Goal: Task Accomplishment & Management: Manage account settings

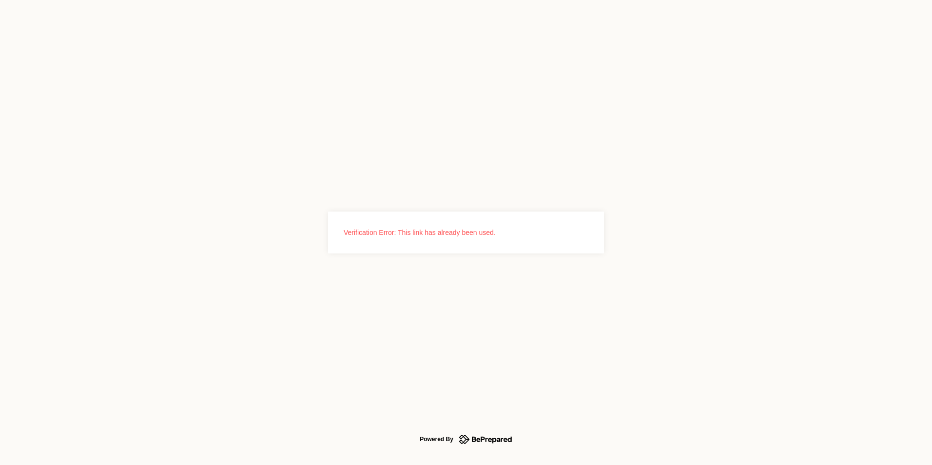
click at [484, 445] on icon at bounding box center [485, 439] width 53 height 13
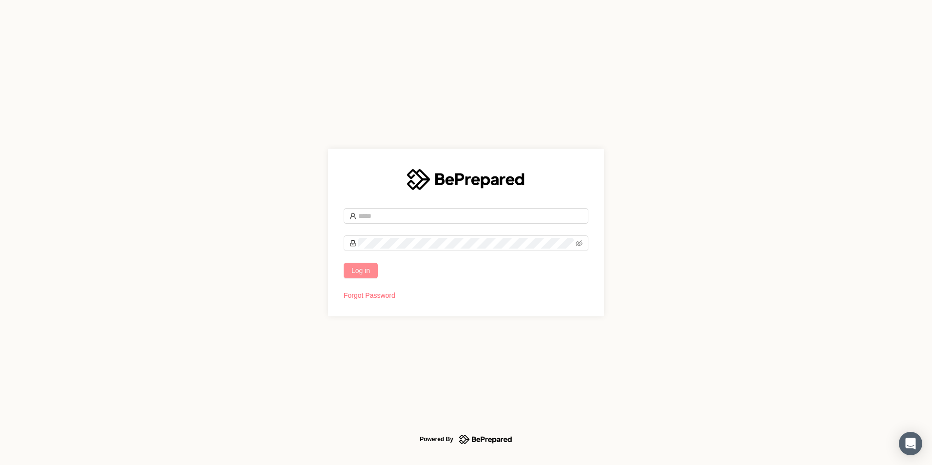
type input "**********"
click at [372, 268] on button "Log in" at bounding box center [361, 271] width 34 height 16
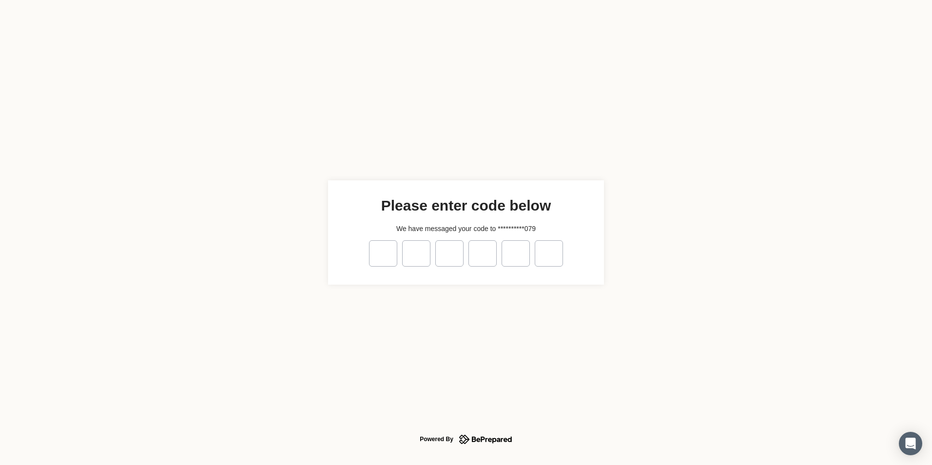
type input "*"
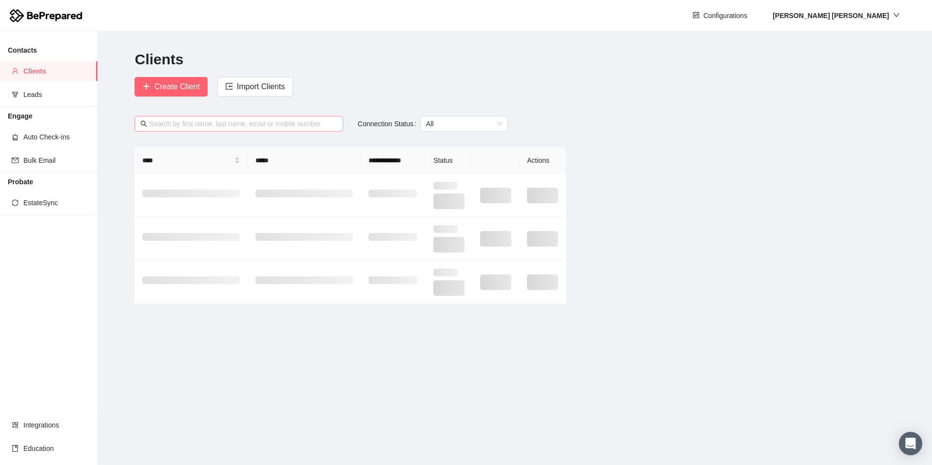
click at [282, 125] on input "text" at bounding box center [243, 123] width 188 height 11
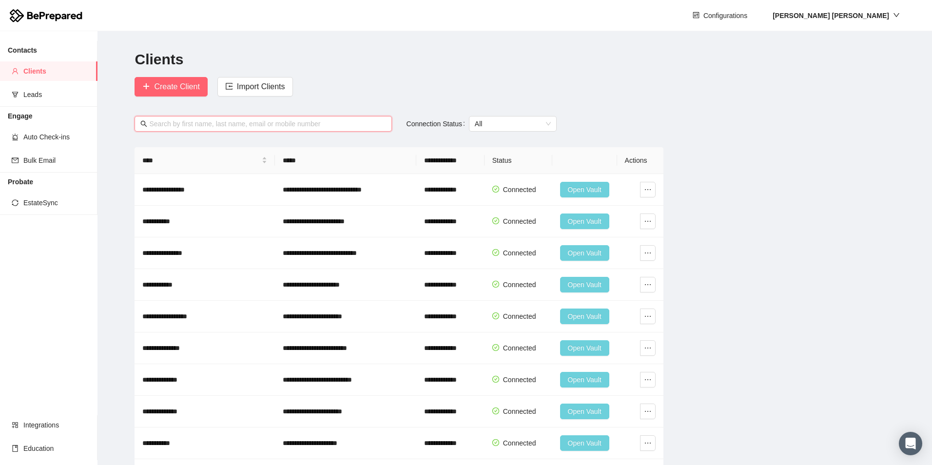
click at [341, 90] on div "Create Client Import Clients" at bounding box center [399, 86] width 538 height 19
click at [286, 121] on input "text" at bounding box center [267, 123] width 236 height 11
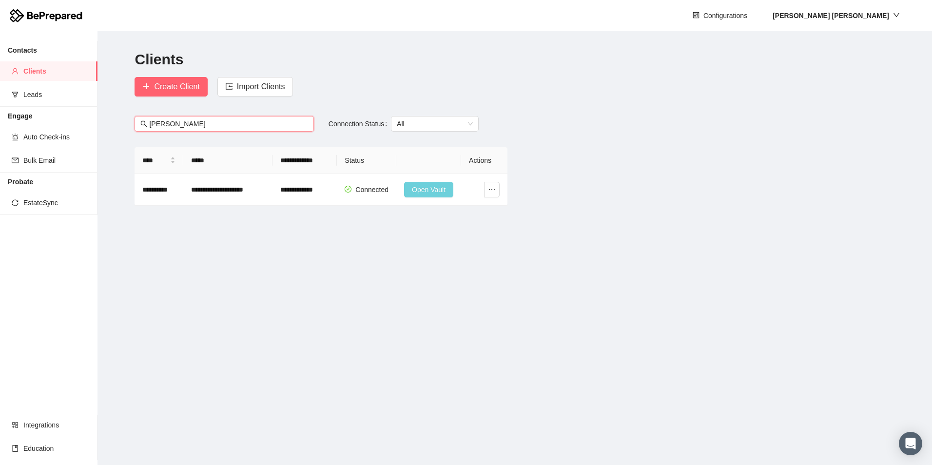
click at [216, 122] on input "[PERSON_NAME]" at bounding box center [228, 123] width 158 height 11
type input "[PERSON_NAME]"
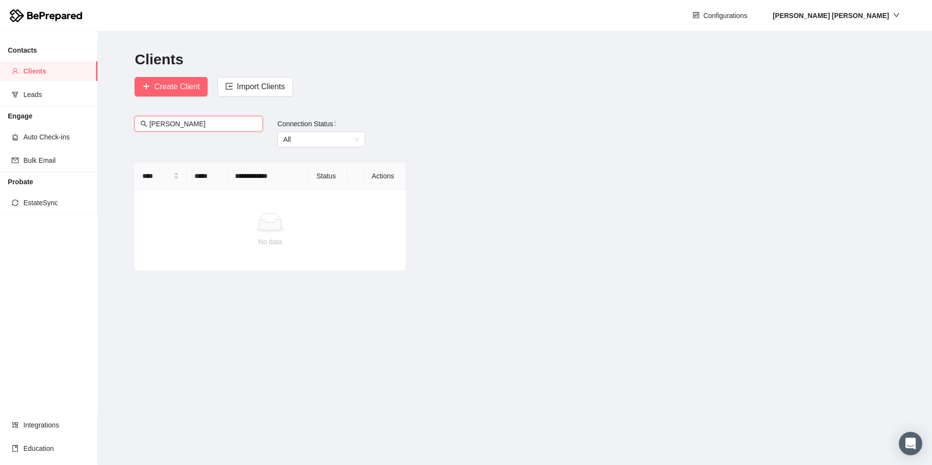
click at [218, 118] on input "[PERSON_NAME]" at bounding box center [203, 123] width 108 height 11
